Goal: Transaction & Acquisition: Purchase product/service

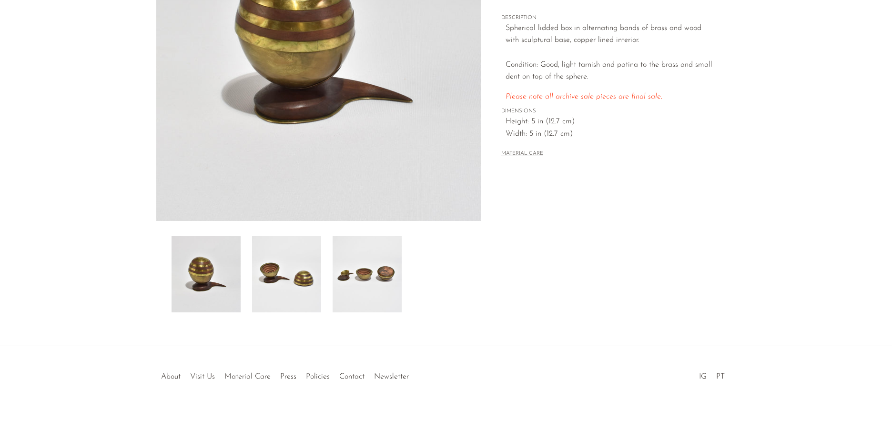
click at [275, 268] on img at bounding box center [286, 274] width 69 height 76
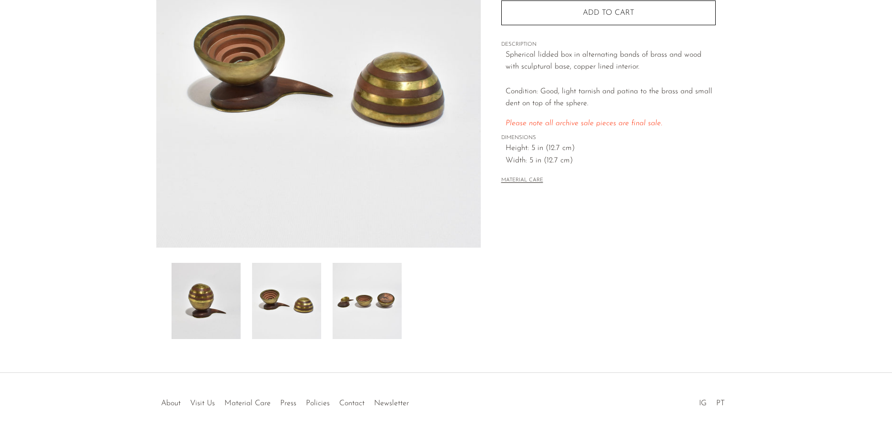
scroll to position [85, 0]
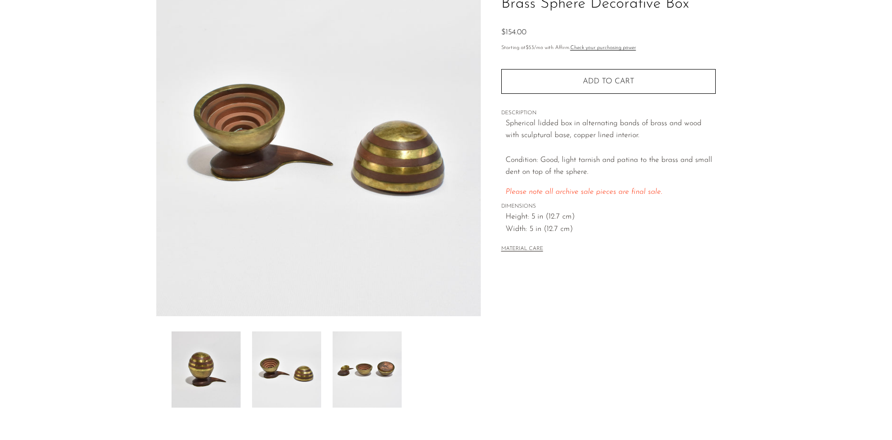
click at [358, 373] on img at bounding box center [367, 370] width 69 height 76
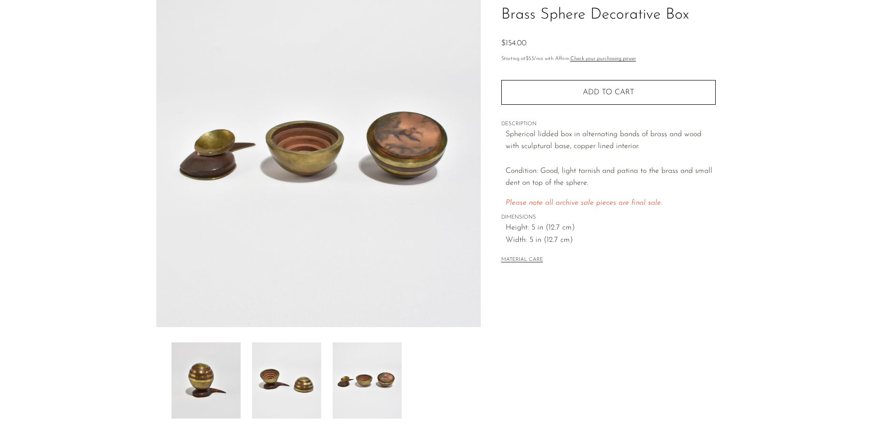
scroll to position [95, 0]
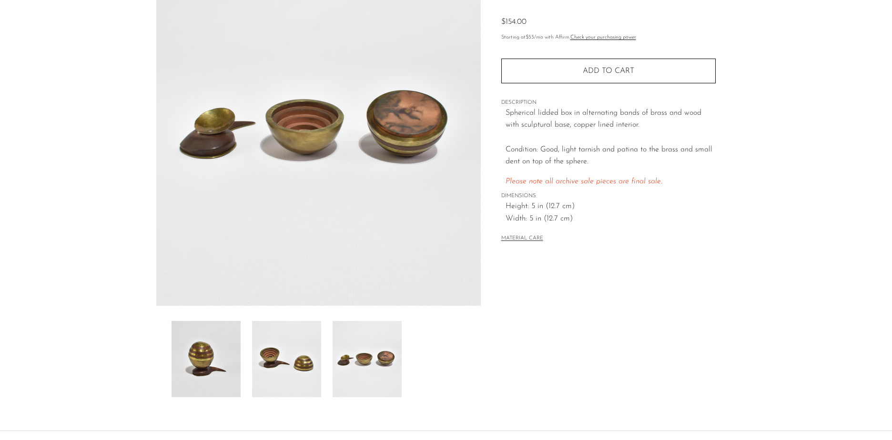
click at [201, 355] on img at bounding box center [205, 359] width 69 height 76
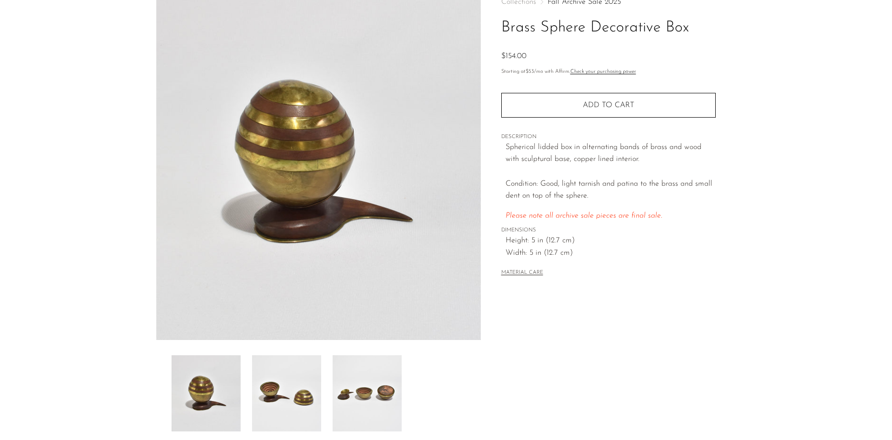
scroll to position [0, 0]
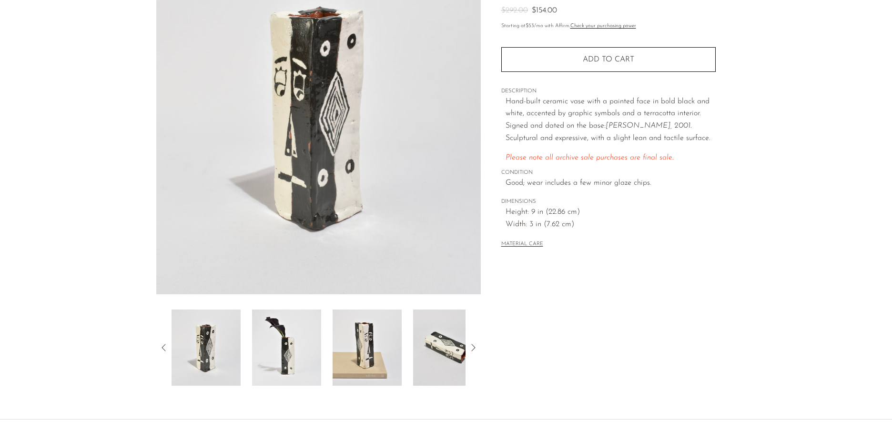
scroll to position [143, 0]
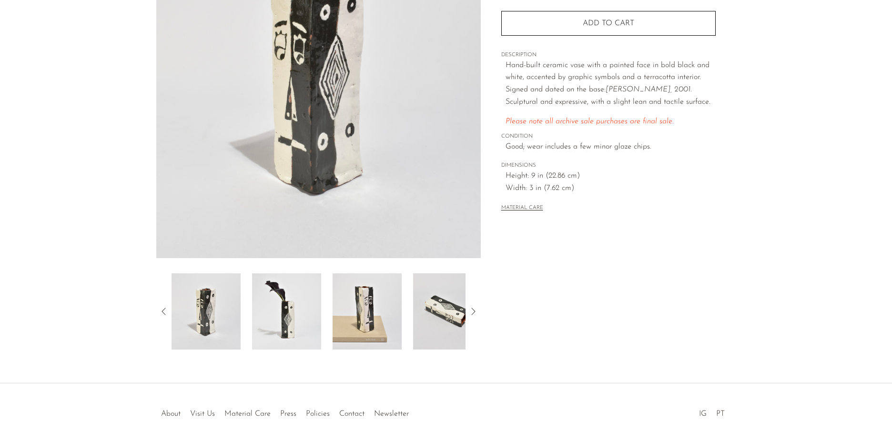
click at [286, 312] on img at bounding box center [286, 311] width 69 height 76
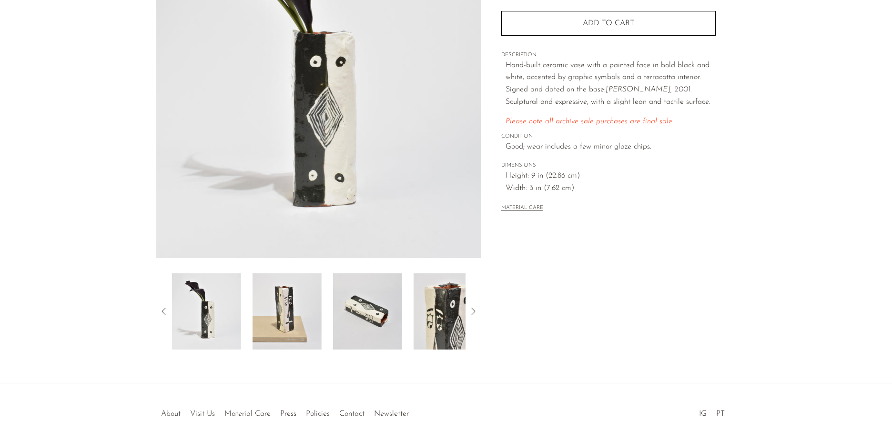
click at [289, 311] on img at bounding box center [286, 311] width 69 height 76
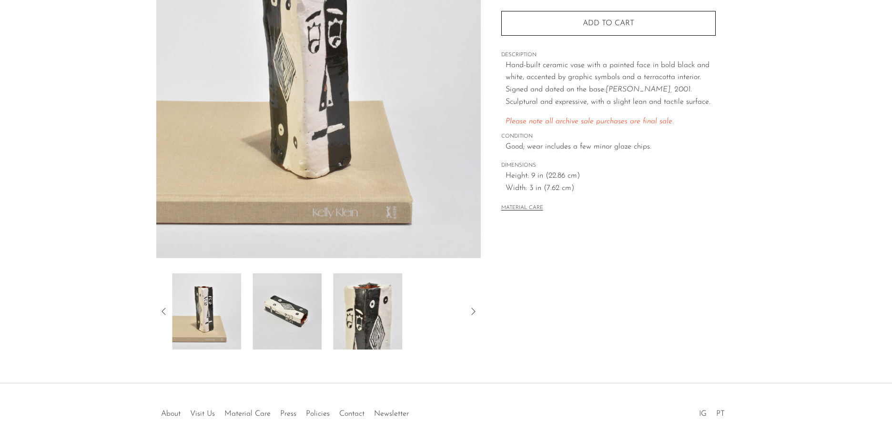
click at [292, 314] on img at bounding box center [286, 311] width 69 height 76
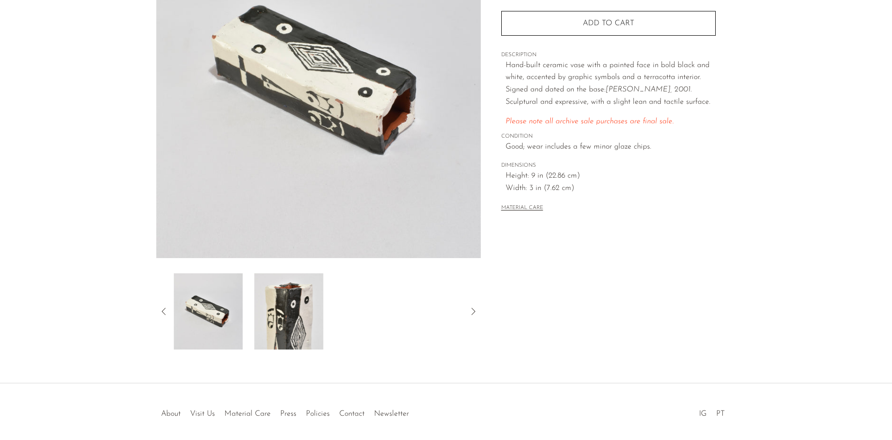
click at [311, 320] on img at bounding box center [288, 311] width 69 height 76
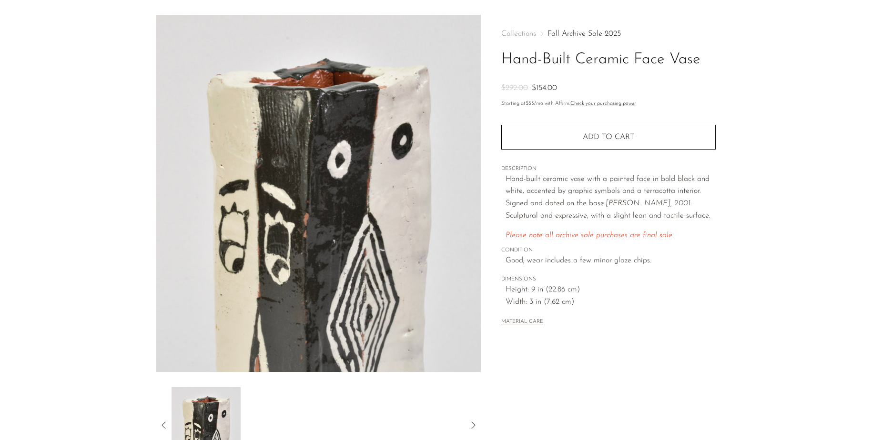
scroll to position [0, 0]
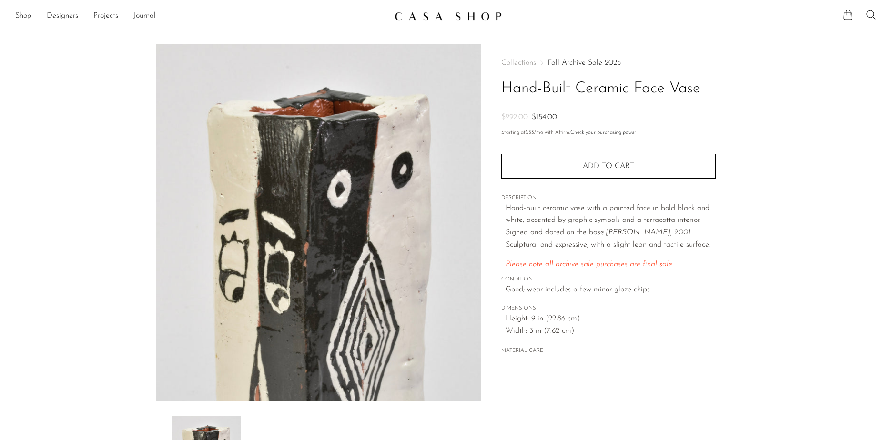
click at [851, 16] on icon at bounding box center [847, 14] width 11 height 11
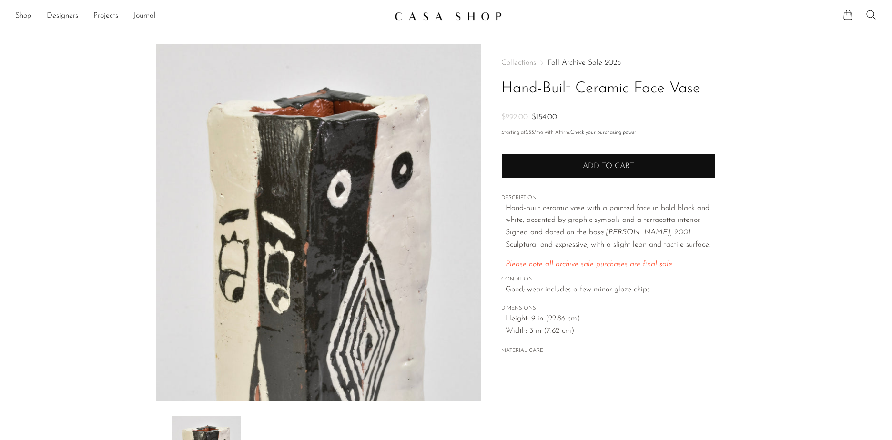
click at [614, 160] on button "Add to cart" at bounding box center [608, 166] width 214 height 25
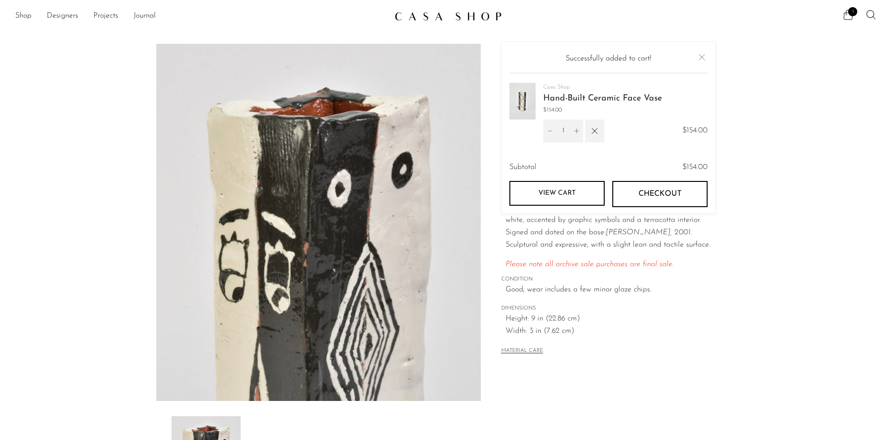
click at [658, 187] on button "Checkout" at bounding box center [659, 194] width 95 height 26
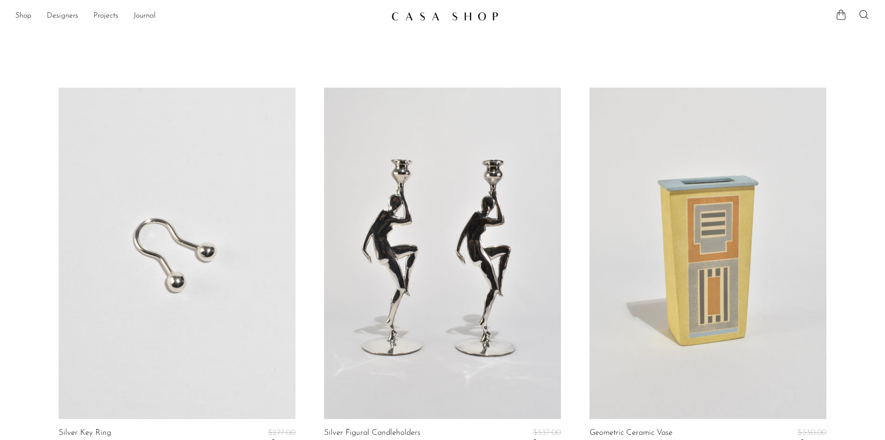
scroll to position [95, 0]
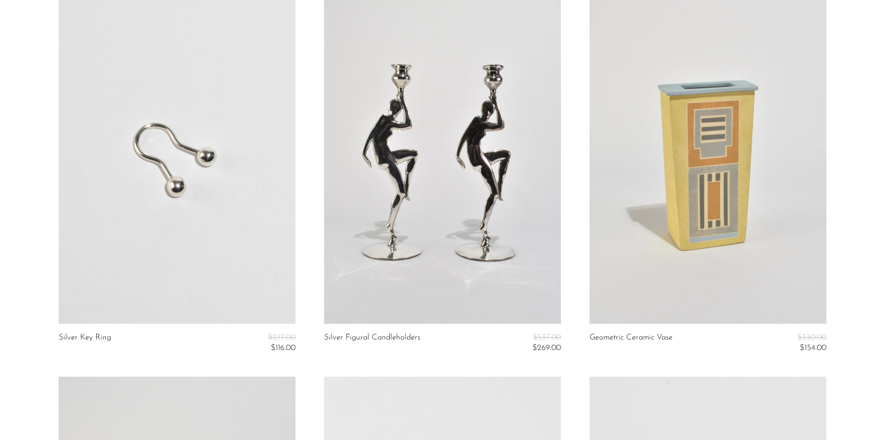
click at [765, 196] on link at bounding box center [707, 158] width 237 height 332
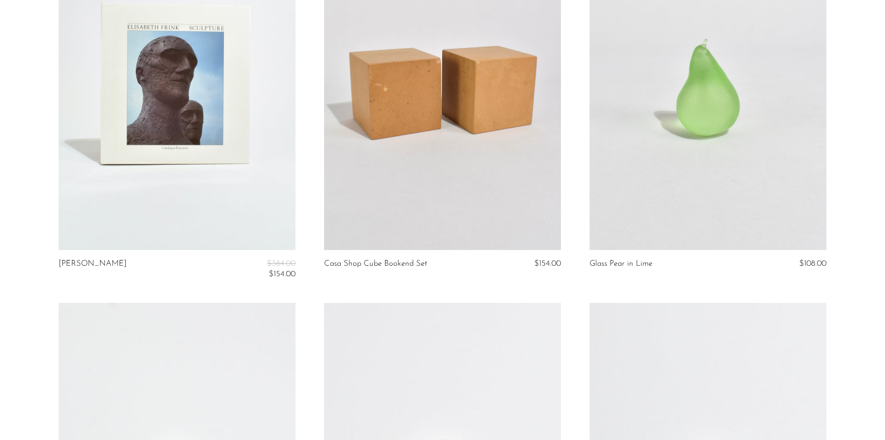
scroll to position [4472, 0]
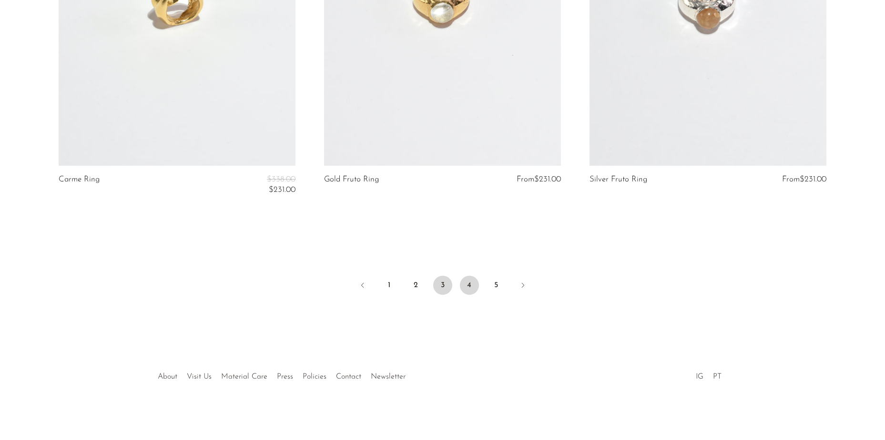
click at [440, 289] on link "3" at bounding box center [442, 285] width 19 height 19
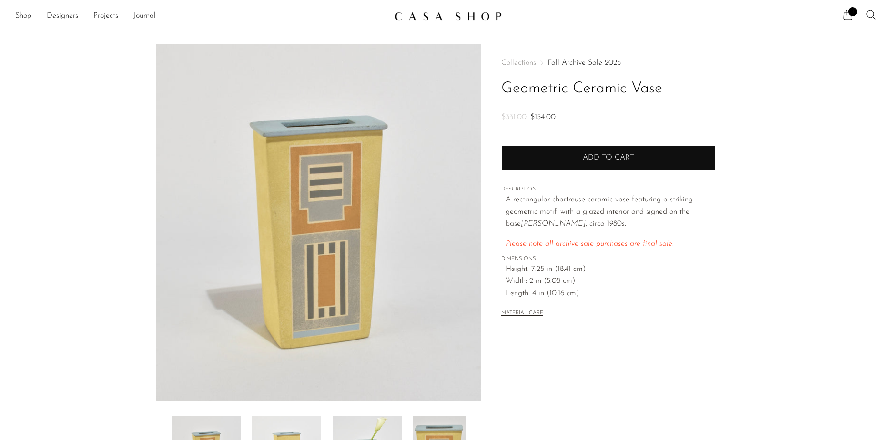
click at [607, 161] on span "Add to cart" at bounding box center [608, 158] width 51 height 8
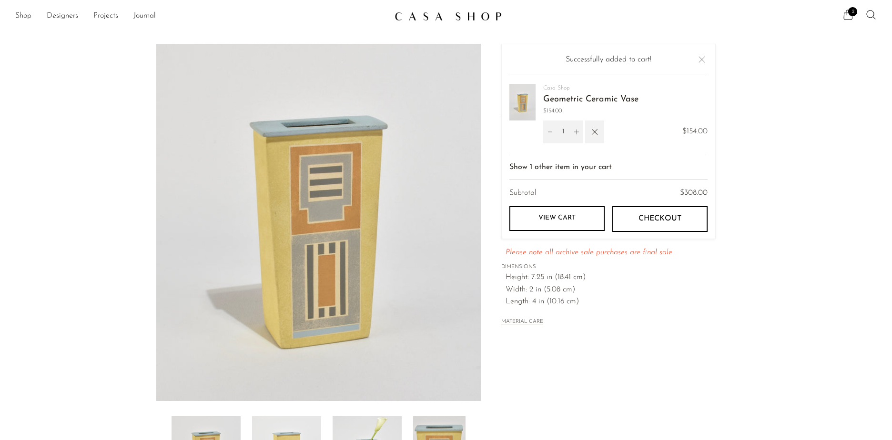
click at [701, 60] on button "Close" at bounding box center [701, 59] width 11 height 11
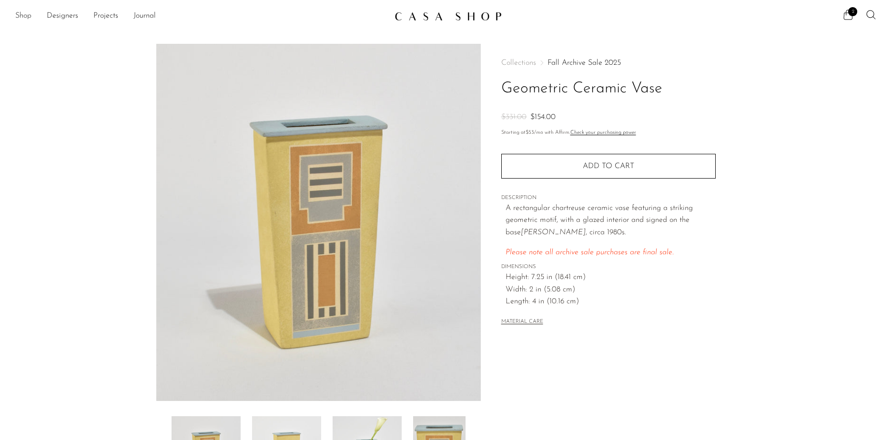
click at [19, 17] on link "Shop" at bounding box center [23, 16] width 16 height 12
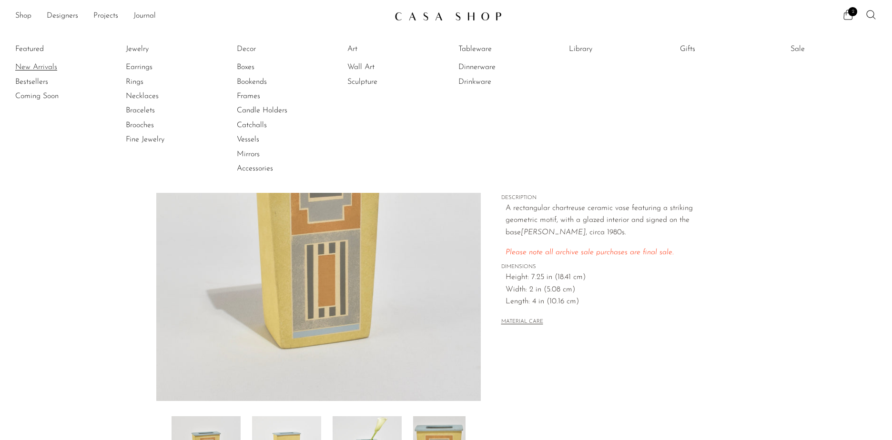
click at [29, 65] on link "New Arrivals" at bounding box center [50, 67] width 71 height 10
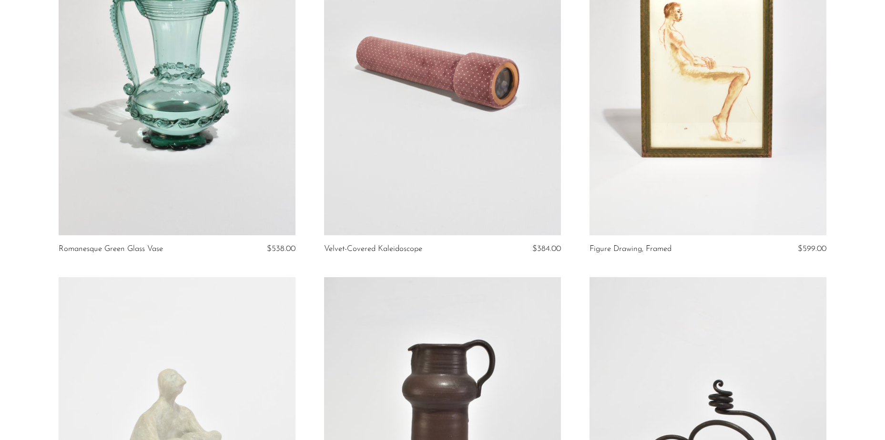
scroll to position [191, 0]
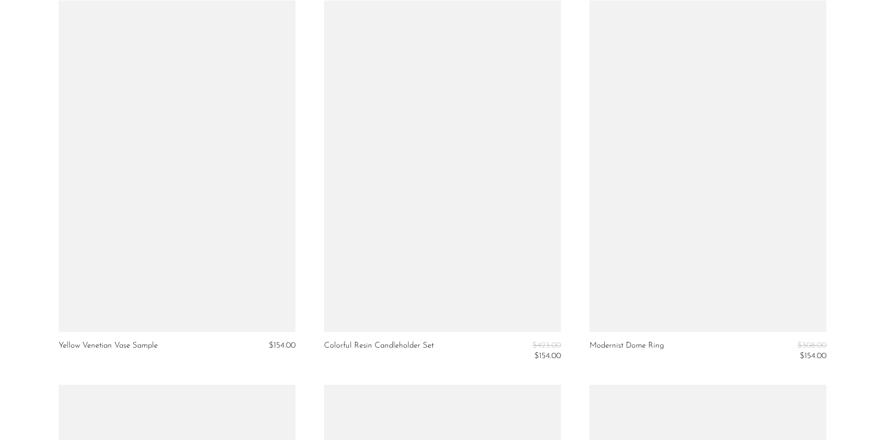
scroll to position [2382, 0]
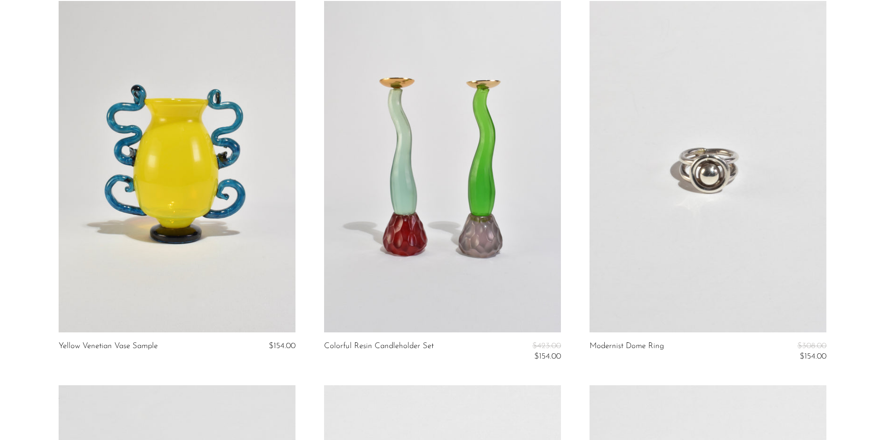
click at [465, 250] on link at bounding box center [442, 167] width 237 height 332
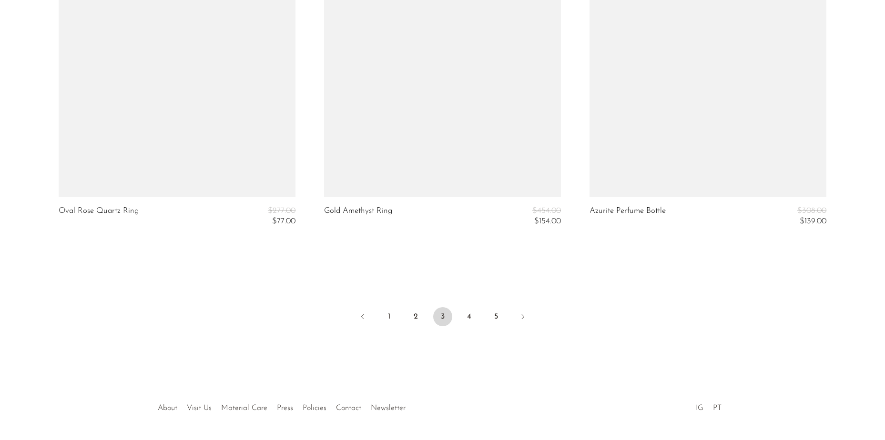
scroll to position [4423, 0]
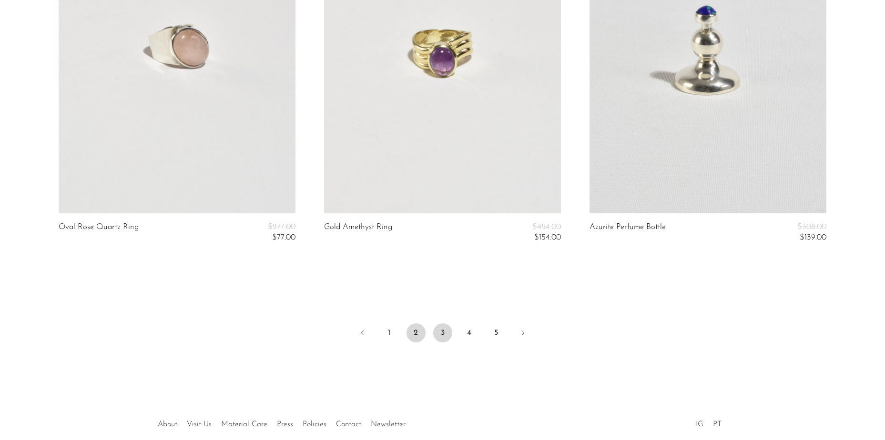
click at [417, 336] on link "2" at bounding box center [415, 332] width 19 height 19
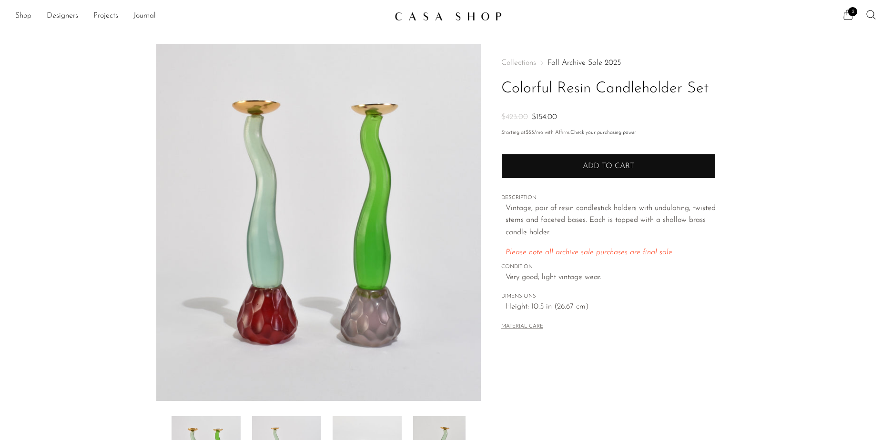
click at [565, 169] on button "Add to cart" at bounding box center [608, 166] width 214 height 25
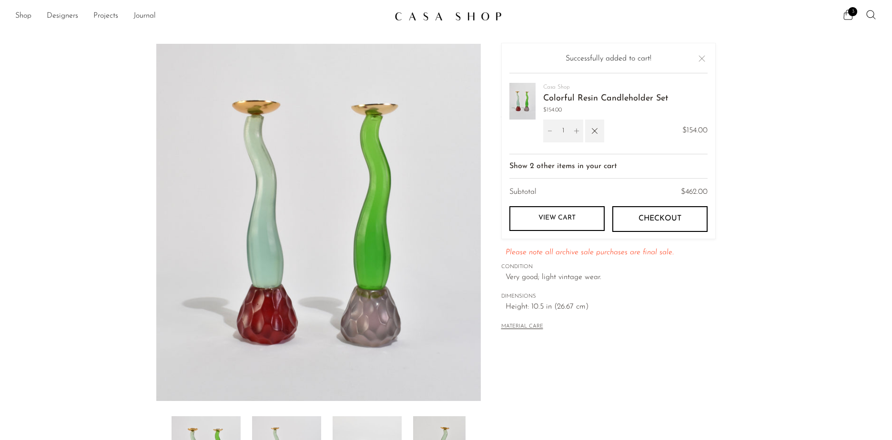
click at [701, 59] on button "Close" at bounding box center [701, 58] width 11 height 11
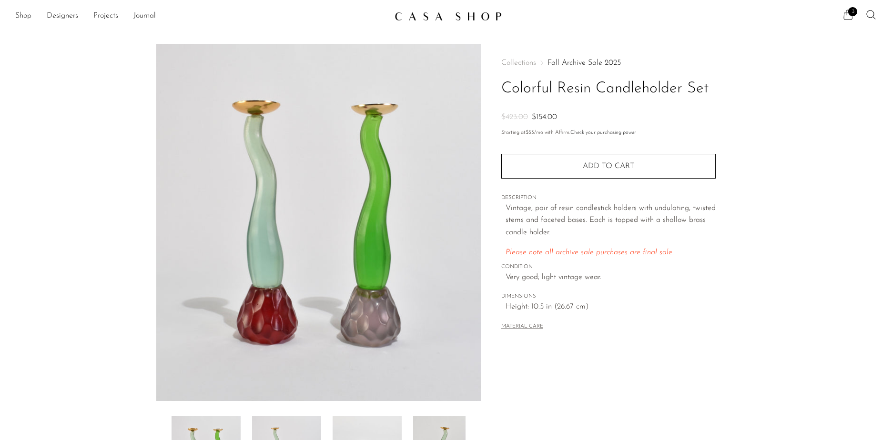
click at [849, 12] on span "3" at bounding box center [852, 11] width 9 height 9
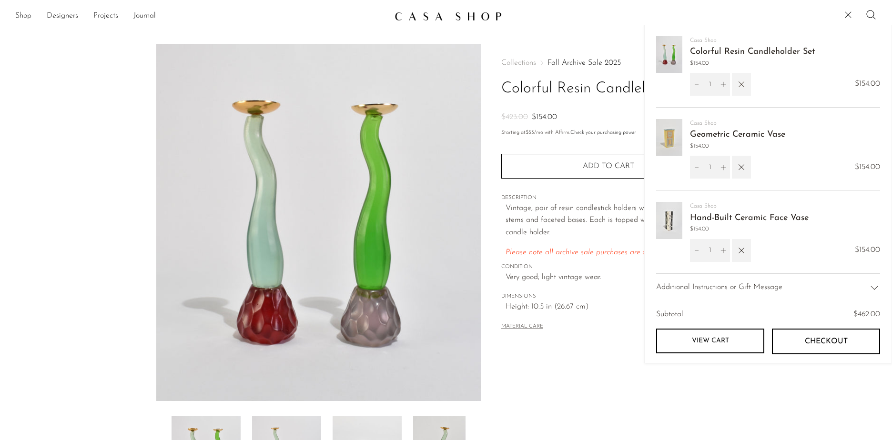
click at [745, 82] on icon "button" at bounding box center [741, 84] width 10 height 10
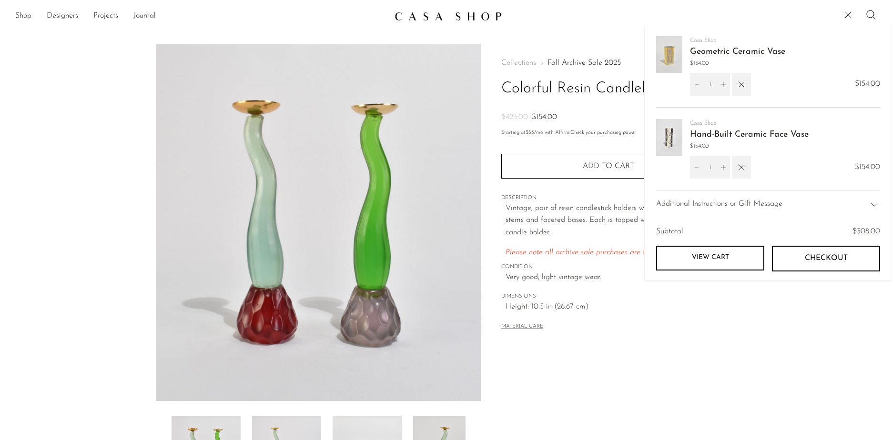
click at [803, 257] on button "Checkout" at bounding box center [826, 259] width 108 height 26
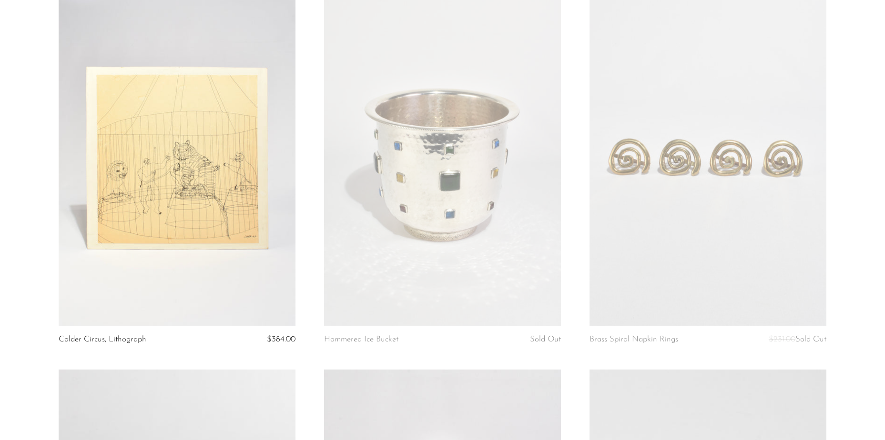
scroll to position [95, 0]
click at [416, 256] on link at bounding box center [442, 158] width 237 height 332
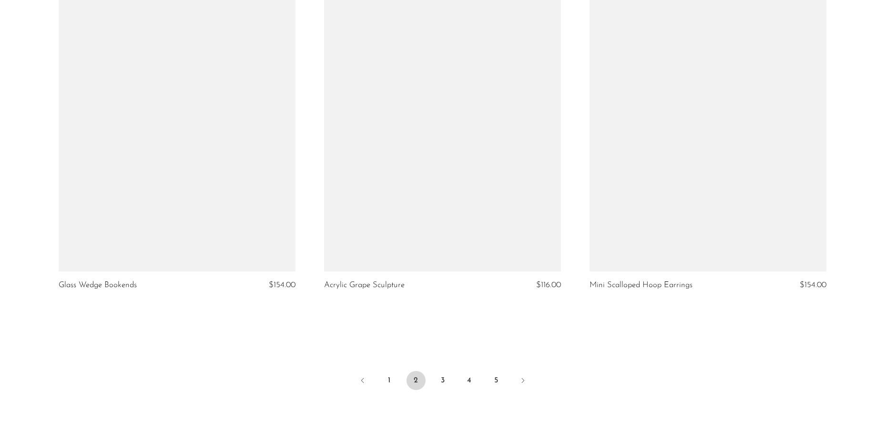
scroll to position [4287, 0]
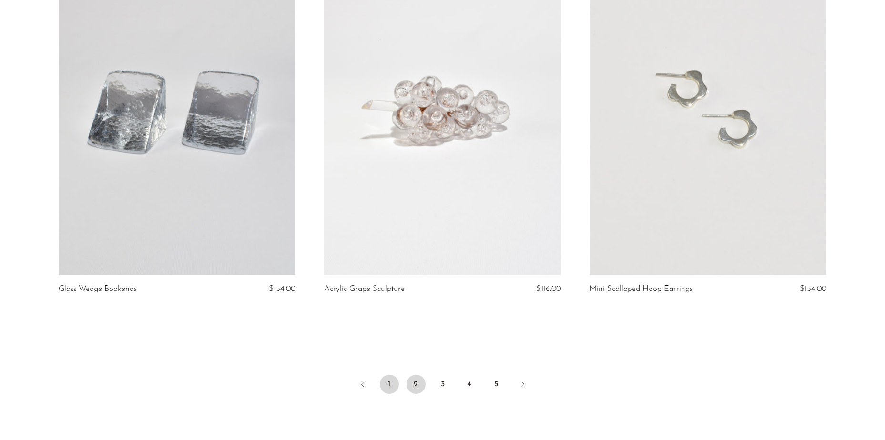
click at [395, 381] on link "1" at bounding box center [389, 384] width 19 height 19
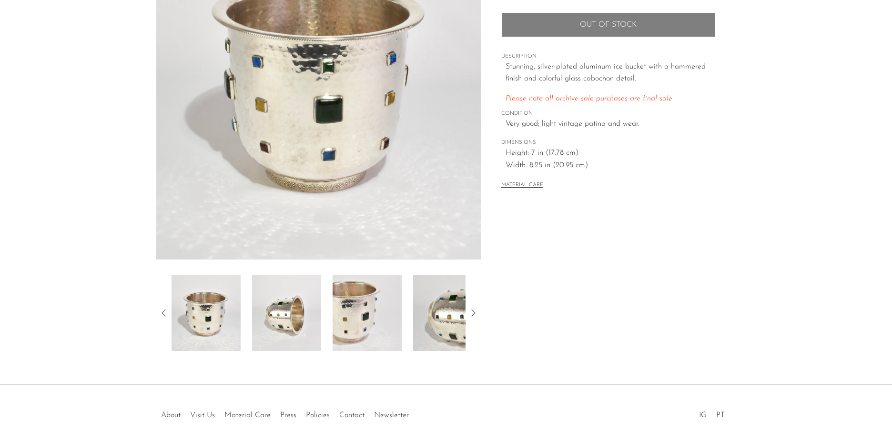
scroll to position [180, 0]
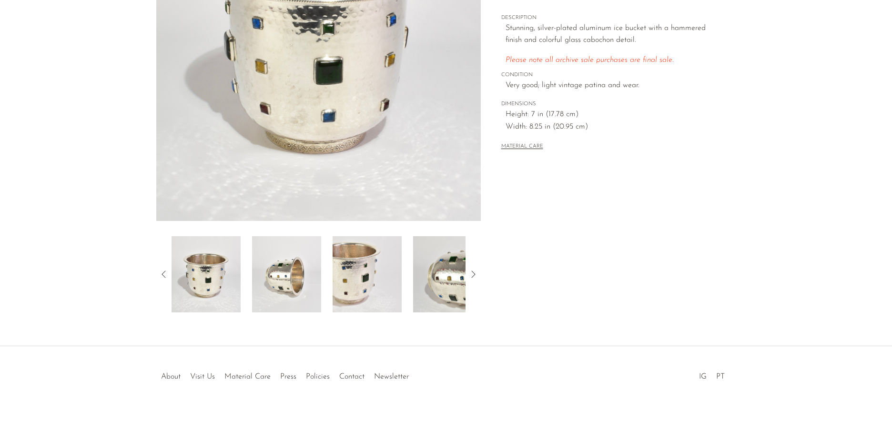
click at [293, 279] on img at bounding box center [286, 274] width 69 height 76
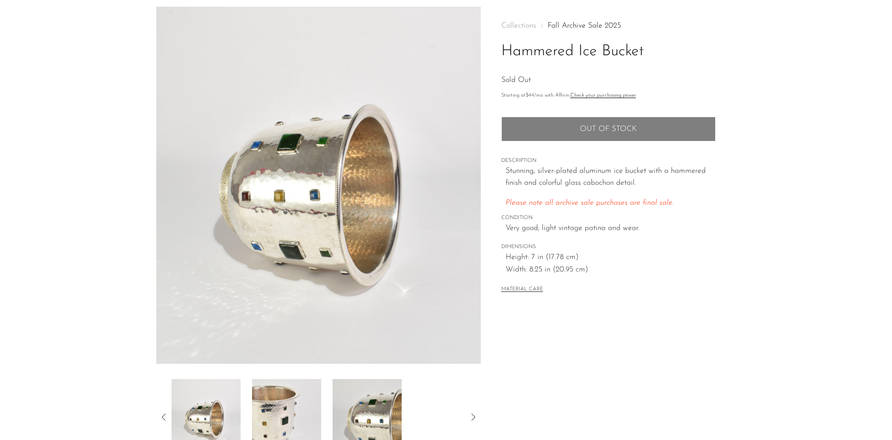
scroll to position [0, 0]
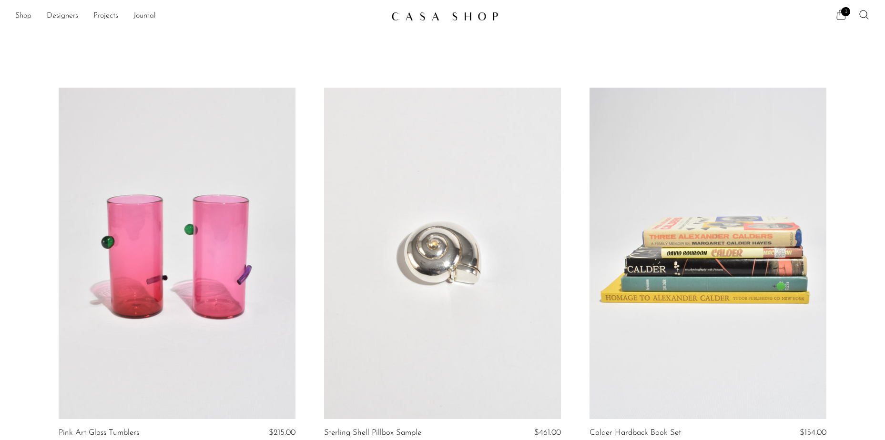
click at [832, 18] on div "3" at bounding box center [686, 16] width 368 height 14
click at [836, 15] on icon at bounding box center [840, 14] width 11 height 11
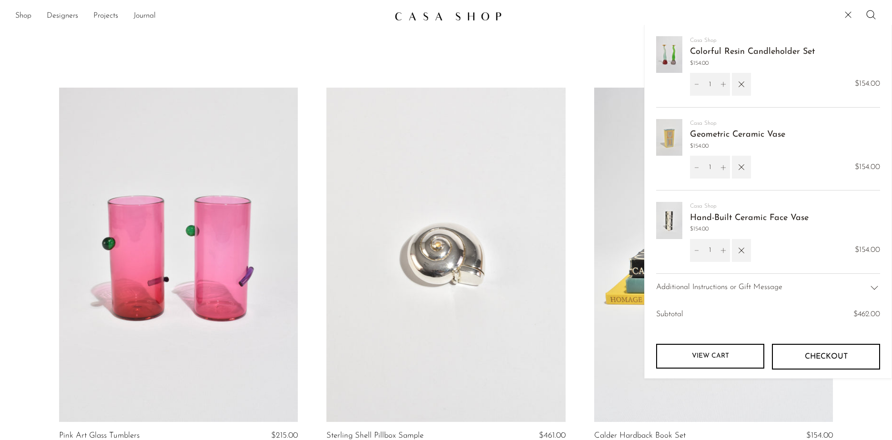
click at [729, 352] on link "View cart" at bounding box center [710, 356] width 108 height 25
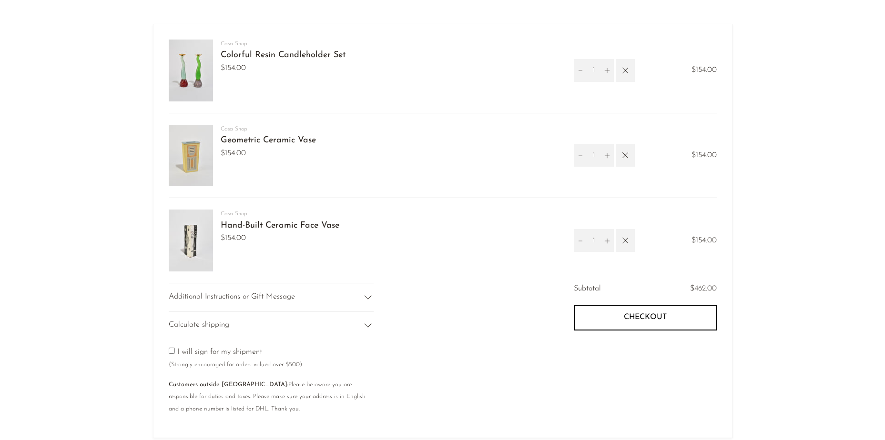
scroll to position [48, 0]
click at [612, 330] on button "Checkout" at bounding box center [645, 320] width 143 height 26
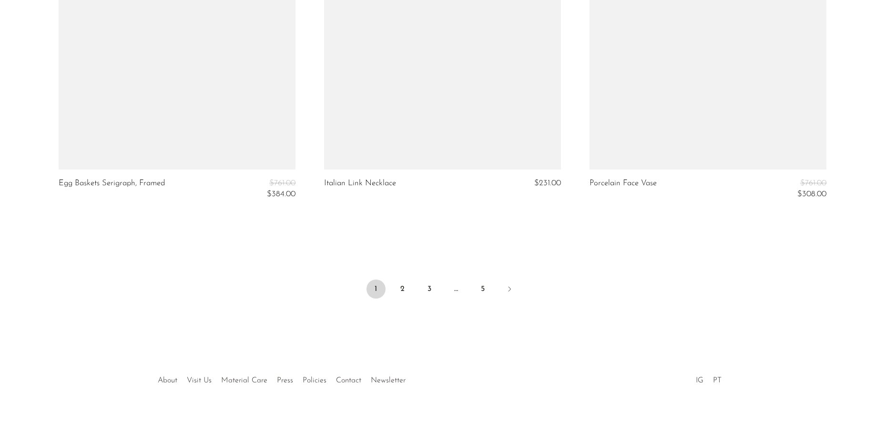
scroll to position [4417, 0]
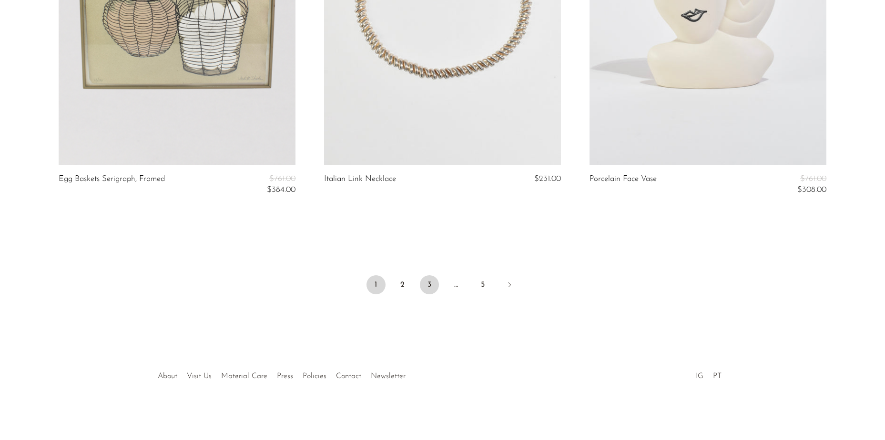
click at [432, 284] on link "3" at bounding box center [429, 284] width 19 height 19
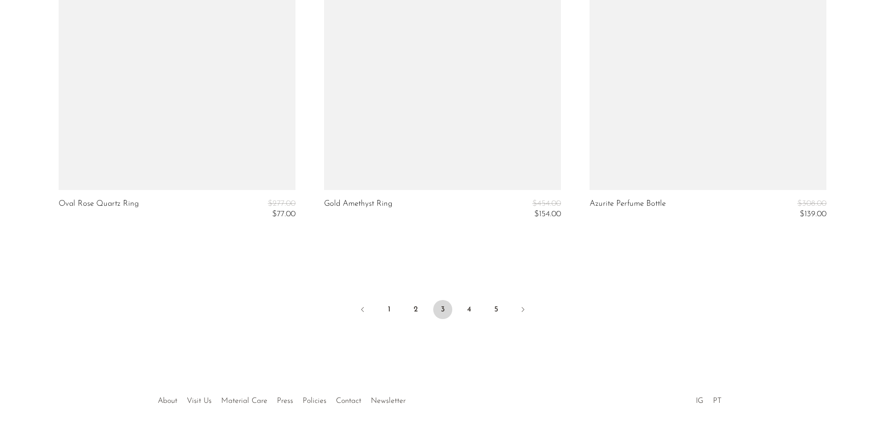
scroll to position [4423, 0]
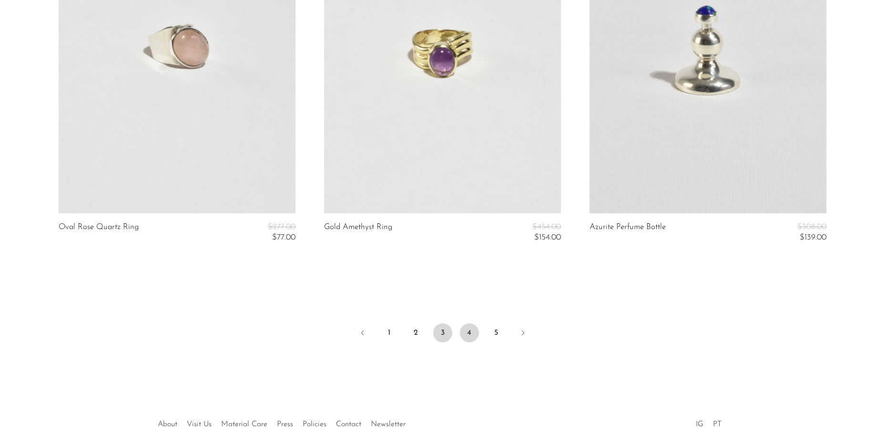
click at [463, 337] on link "4" at bounding box center [469, 332] width 19 height 19
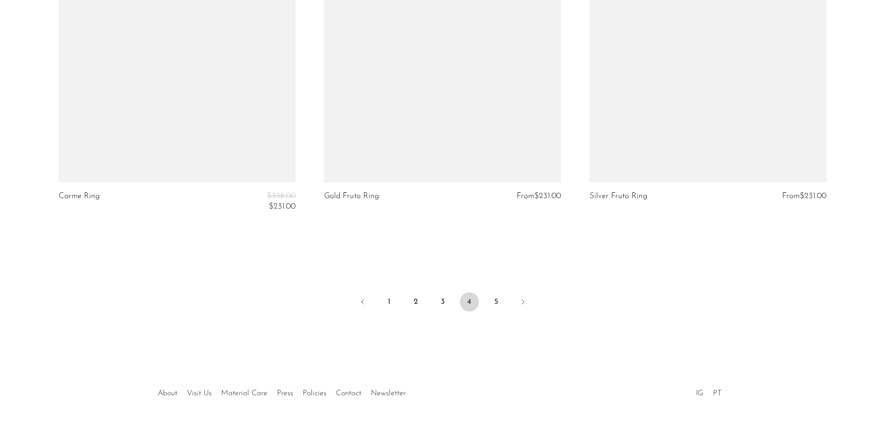
scroll to position [4472, 0]
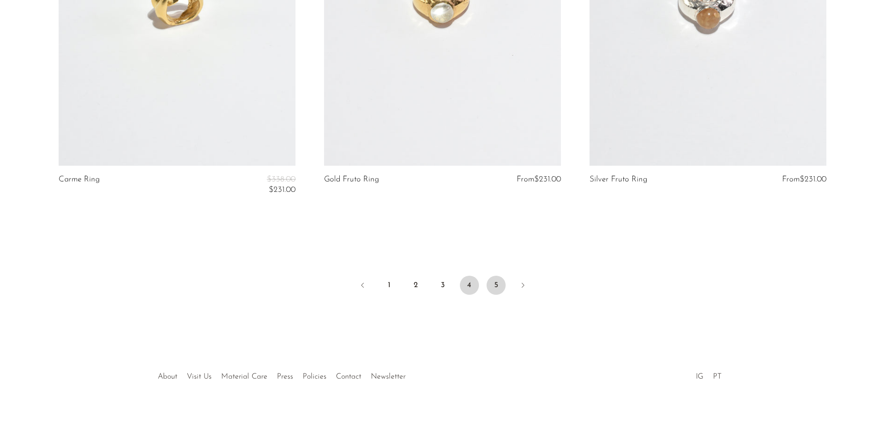
click at [488, 281] on link "5" at bounding box center [495, 285] width 19 height 19
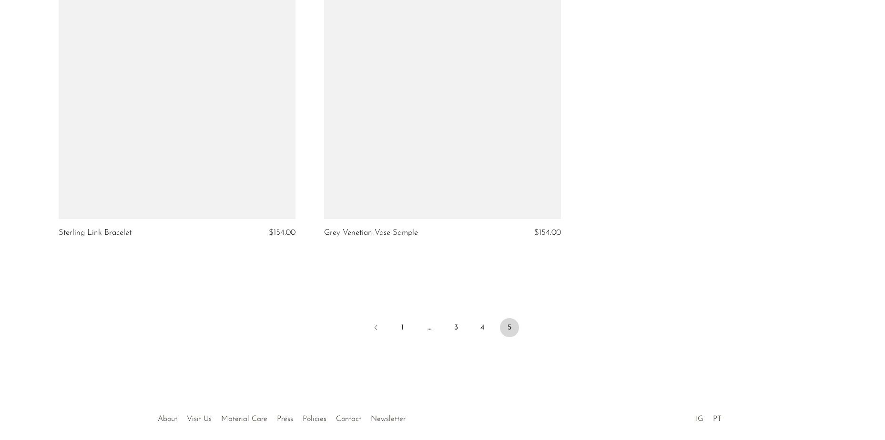
scroll to position [3959, 0]
